Goal: Task Accomplishment & Management: Complete application form

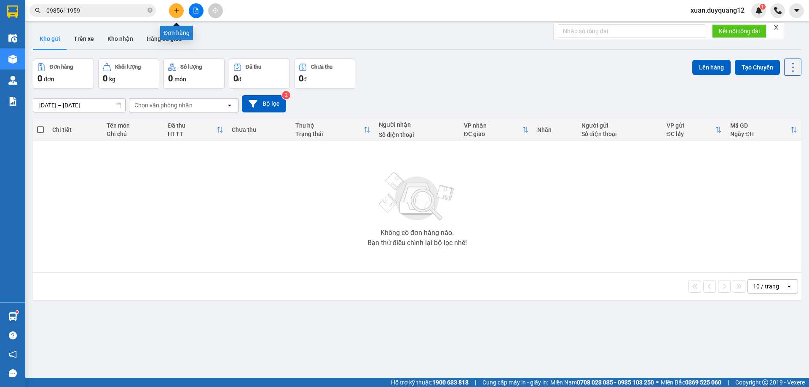
click at [176, 11] on icon "plus" at bounding box center [177, 11] width 6 height 6
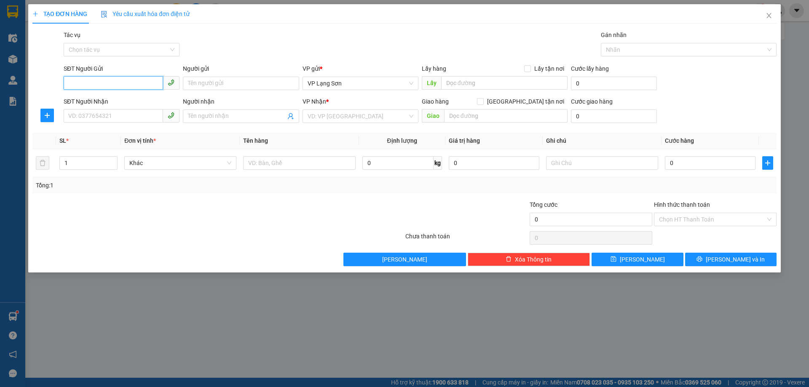
paste input "0976803059"
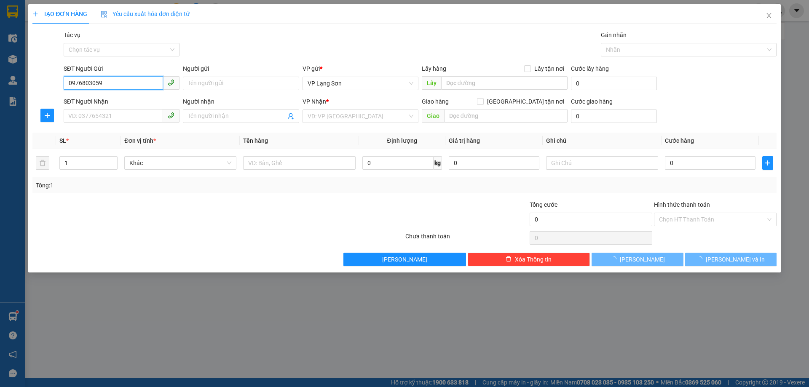
type input "0976803059"
click at [524, 69] on div "Lấy hàng Lấy tận nơi" at bounding box center [495, 68] width 146 height 9
click at [350, 82] on span "VP Lạng Sơn" at bounding box center [361, 83] width 106 height 13
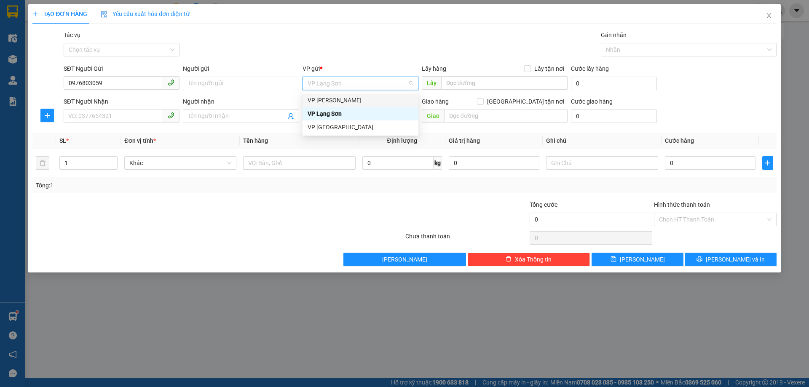
click at [343, 98] on div "VP [PERSON_NAME]" at bounding box center [361, 100] width 106 height 9
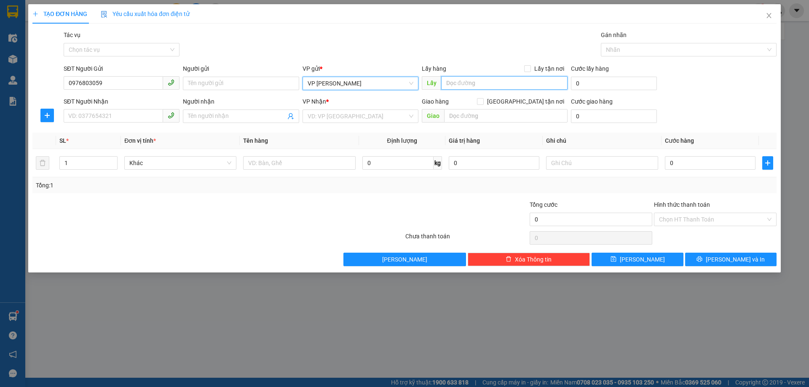
click at [490, 82] on input "text" at bounding box center [504, 82] width 126 height 13
click at [529, 70] on input "Lấy tận nơi" at bounding box center [527, 68] width 6 height 6
checkbox input "true"
click at [476, 85] on input "text" at bounding box center [504, 82] width 126 height 13
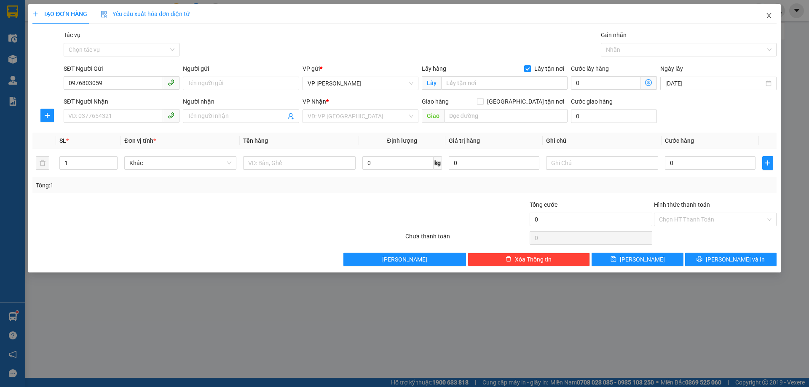
click at [771, 16] on icon "close" at bounding box center [768, 15] width 7 height 7
